Goal: Navigation & Orientation: Find specific page/section

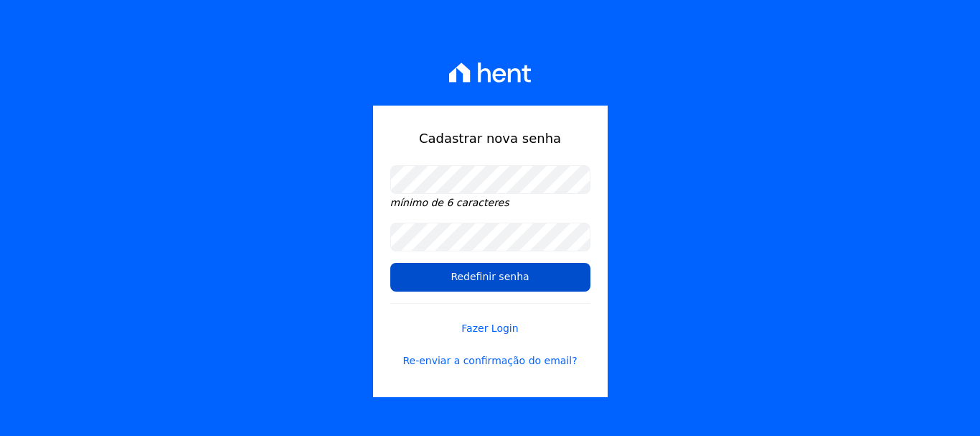
click at [515, 281] on input "Redefinir senha" at bounding box center [490, 277] width 200 height 29
click at [523, 276] on input "Redefinir senha" at bounding box center [490, 277] width 200 height 29
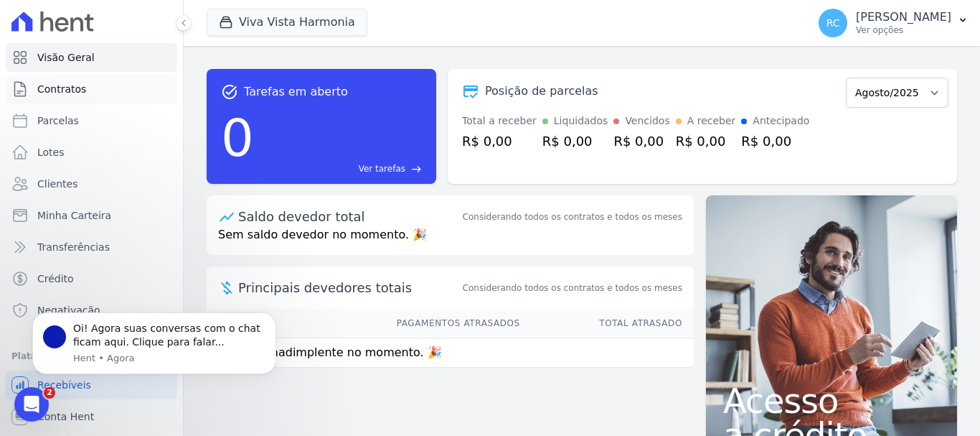
click at [76, 88] on span "Contratos" at bounding box center [61, 89] width 49 height 14
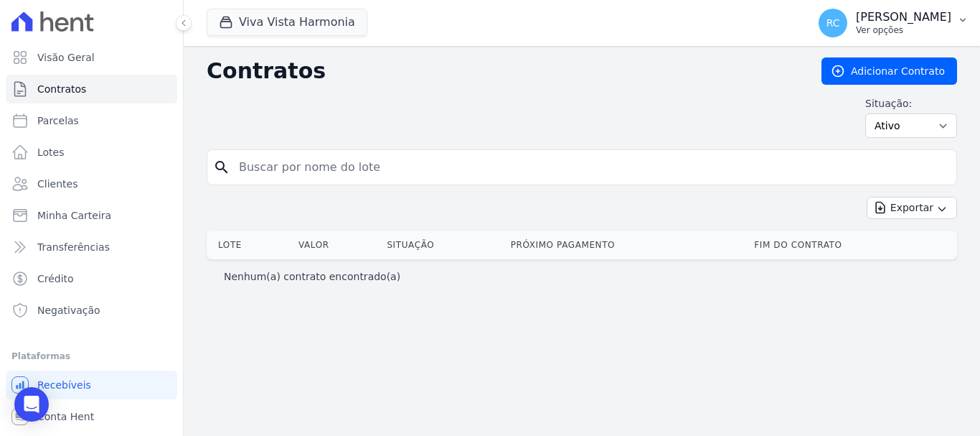
click at [965, 22] on icon "button" at bounding box center [963, 19] width 11 height 11
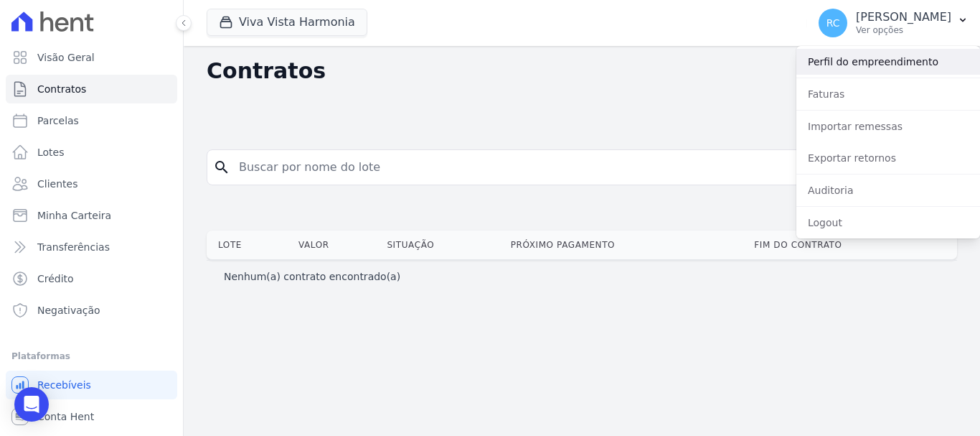
click at [823, 59] on link "Perfil do empreendimento" at bounding box center [889, 62] width 184 height 26
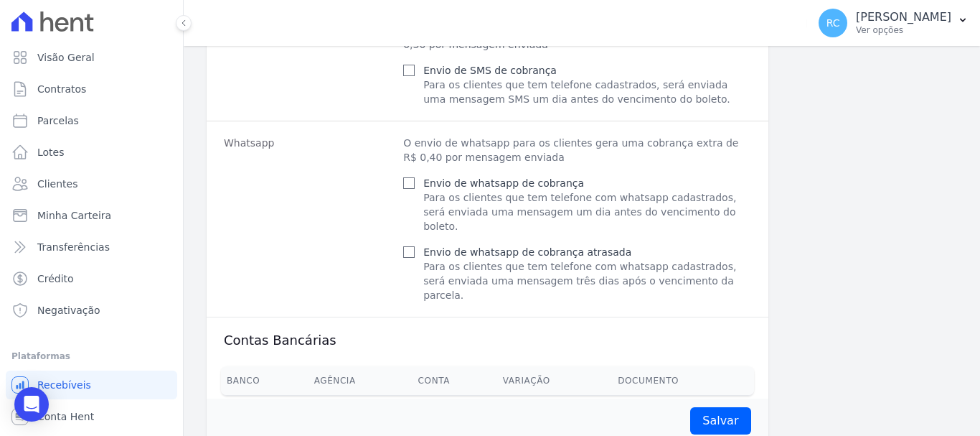
scroll to position [932, 0]
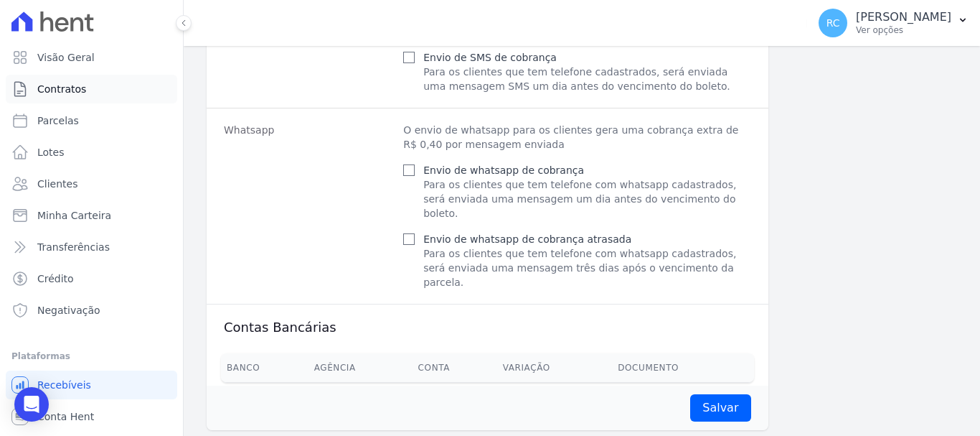
click at [50, 93] on span "Contratos" at bounding box center [61, 89] width 49 height 14
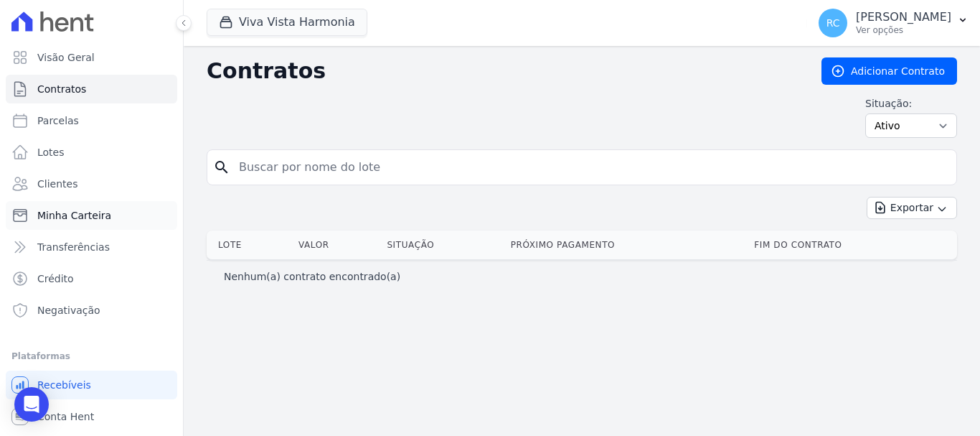
click at [75, 213] on span "Minha Carteira" at bounding box center [74, 215] width 74 height 14
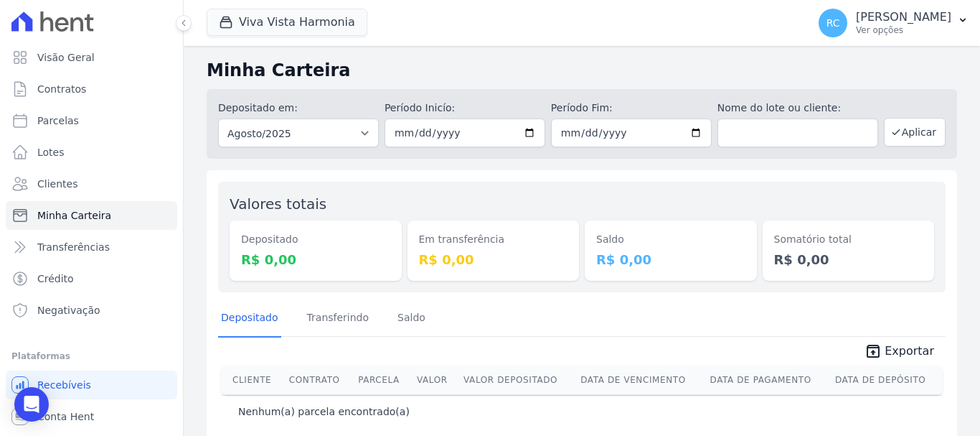
scroll to position [17, 0]
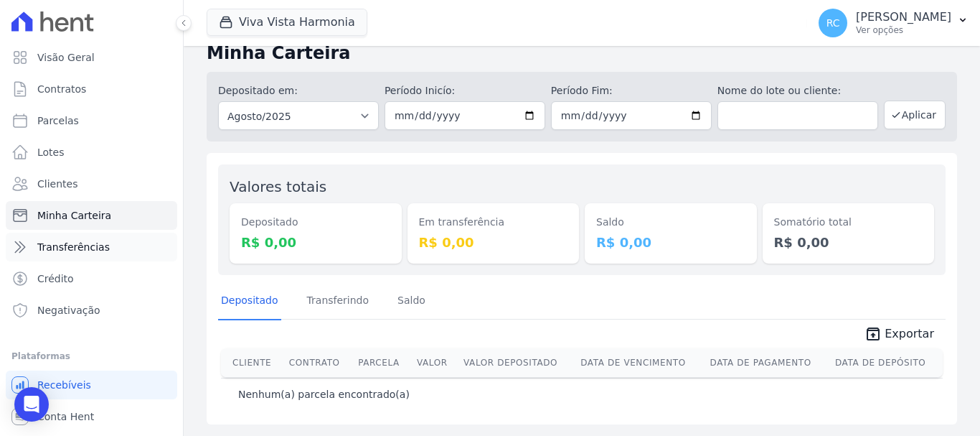
click at [71, 246] on span "Transferências" at bounding box center [73, 247] width 72 height 14
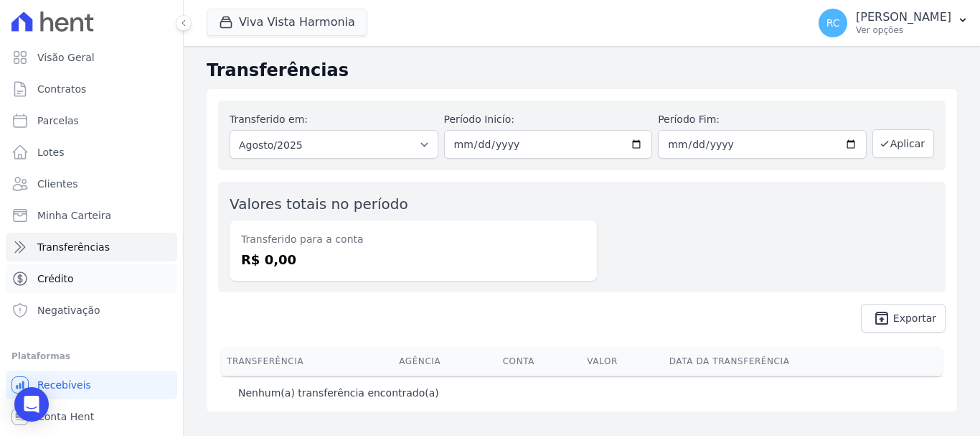
click at [65, 276] on span "Crédito" at bounding box center [55, 278] width 37 height 14
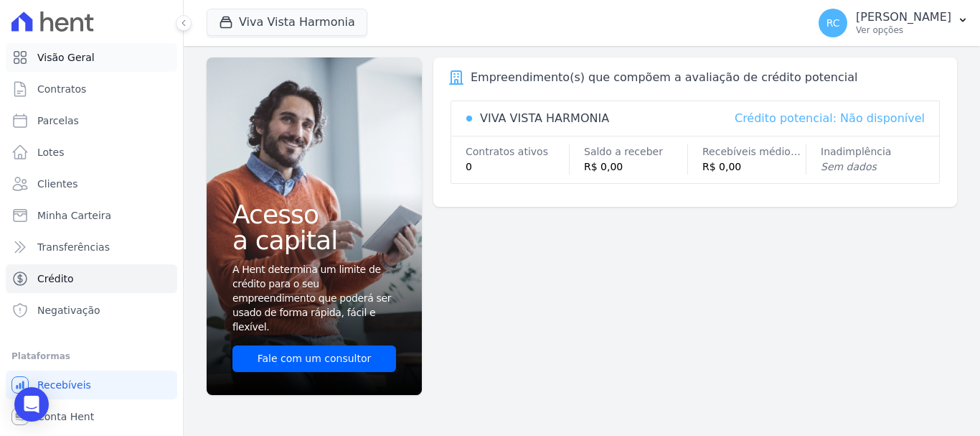
click at [75, 60] on span "Visão Geral" at bounding box center [65, 57] width 57 height 14
